Goal: Information Seeking & Learning: Learn about a topic

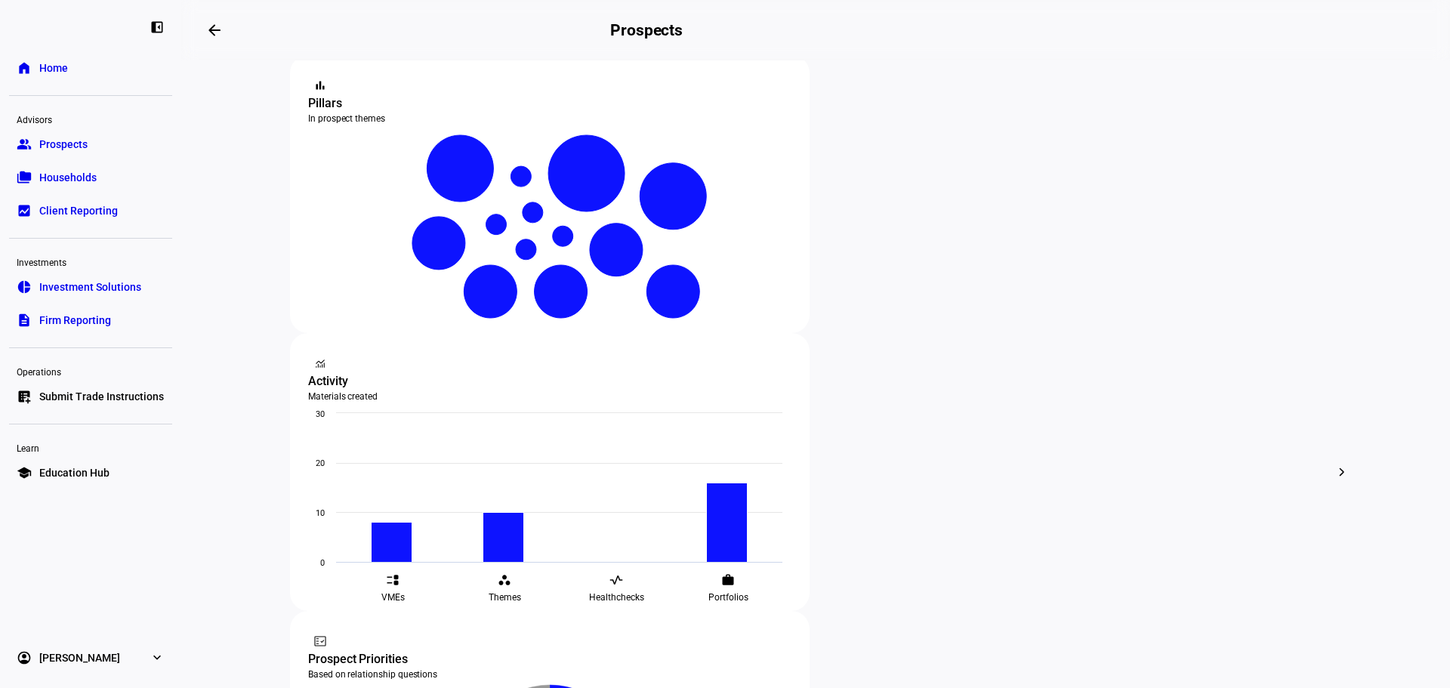
scroll to position [302, 0]
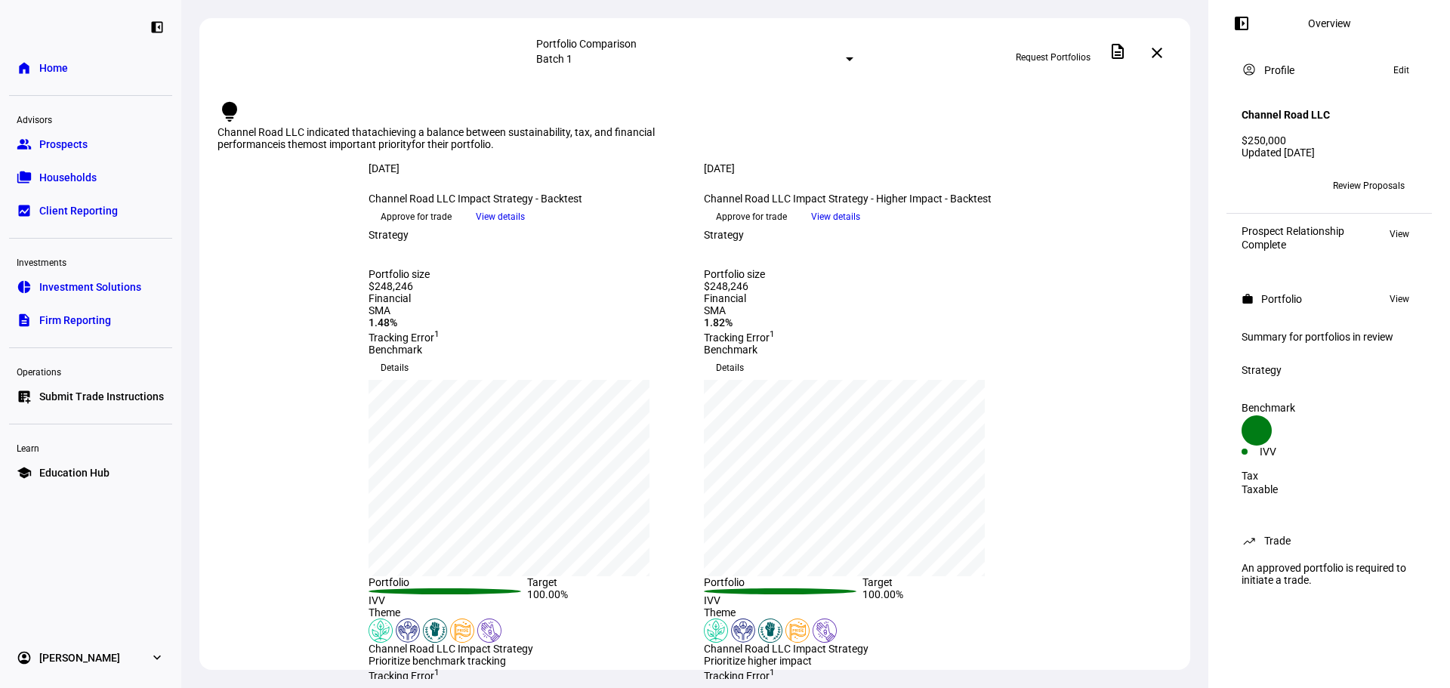
click at [739, 125] on div "lightbulb Channel Road LLC indicated that achieving a balance between sustainab…" at bounding box center [695, 125] width 955 height 51
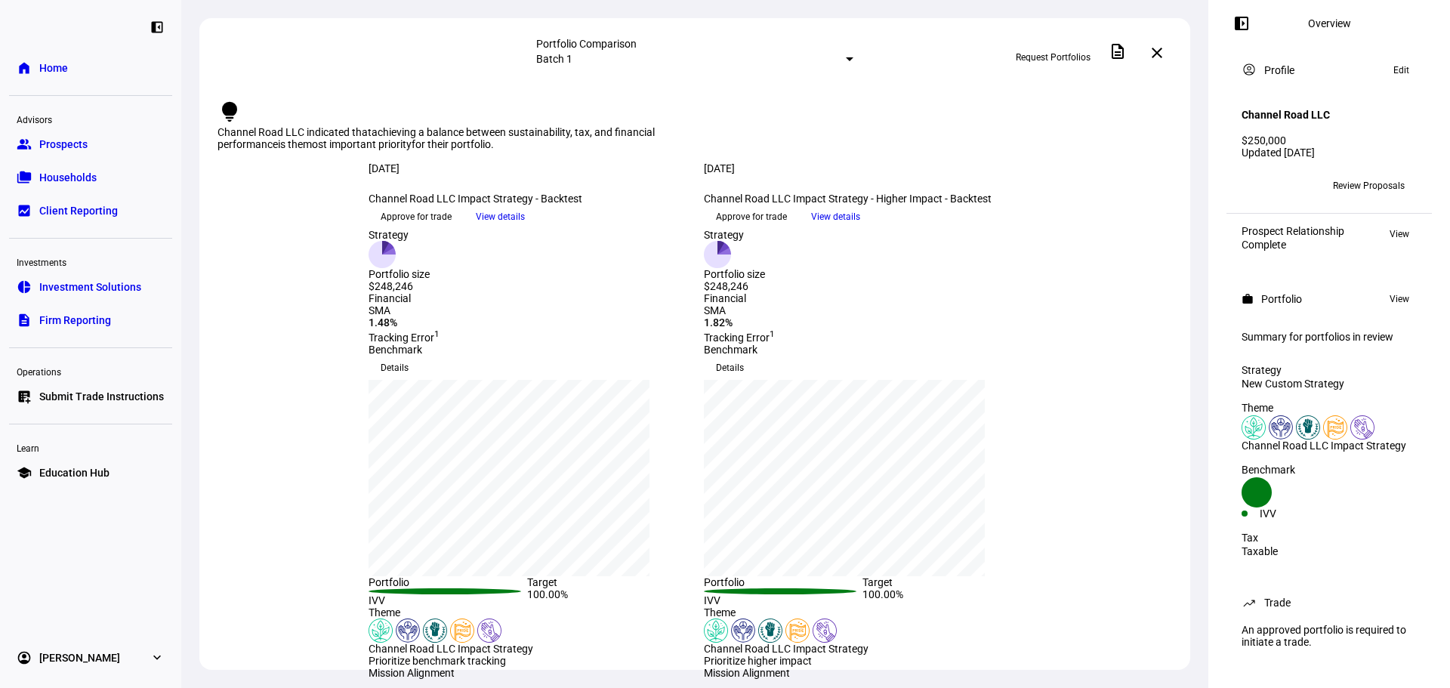
click at [1070, 229] on div "[DATE] more_vert Channel Road LLC Impact Strategy - Backtest keyboard_arrow_dow…" at bounding box center [694, 195] width 991 height 66
click at [860, 228] on span "View details" at bounding box center [835, 216] width 49 height 23
